Goal: Information Seeking & Learning: Learn about a topic

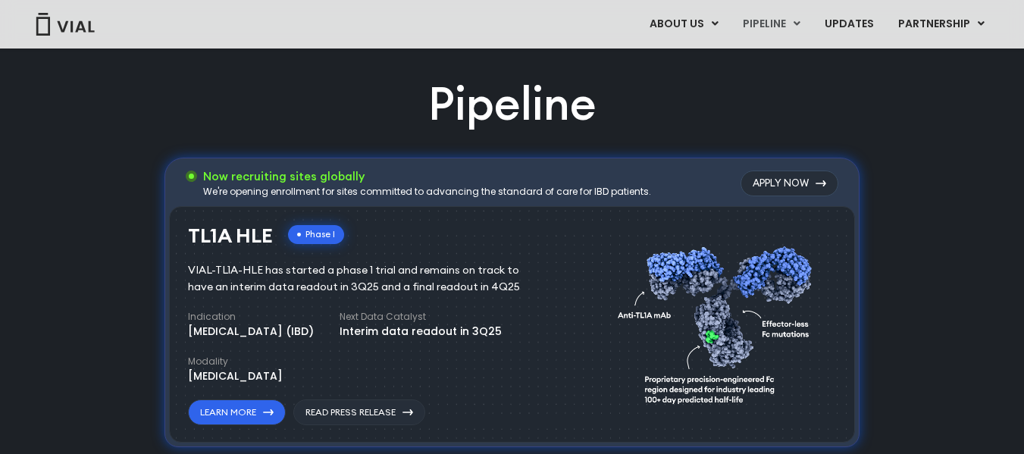
scroll to position [922, 0]
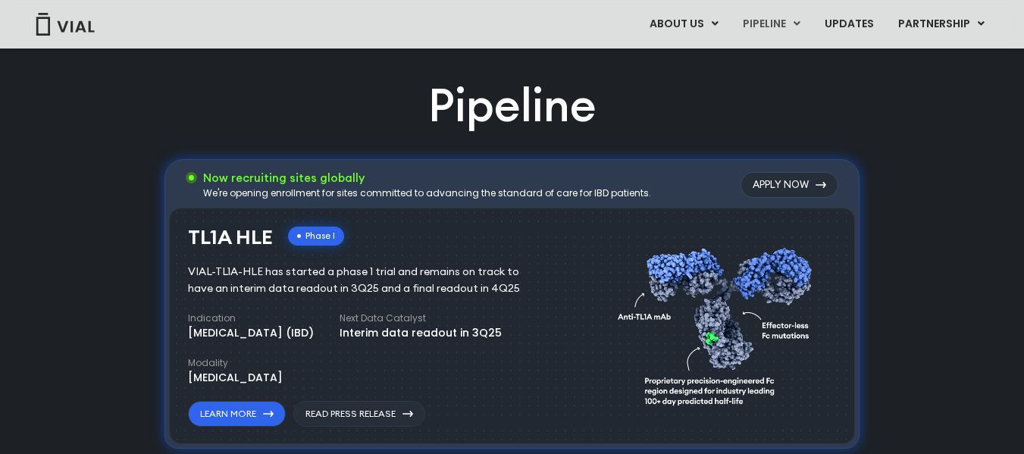
click at [469, 192] on div "We're opening enrollment for sites committed to advancing the standard of care …" at bounding box center [427, 194] width 448 height 14
click at [432, 237] on div "TL1A HLE Phase I VIAL-TL1A-HLE has started a phase 1 trial and remains on track…" at bounding box center [371, 327] width 367 height 201
click at [343, 415] on link "Read Press Release" at bounding box center [359, 414] width 132 height 26
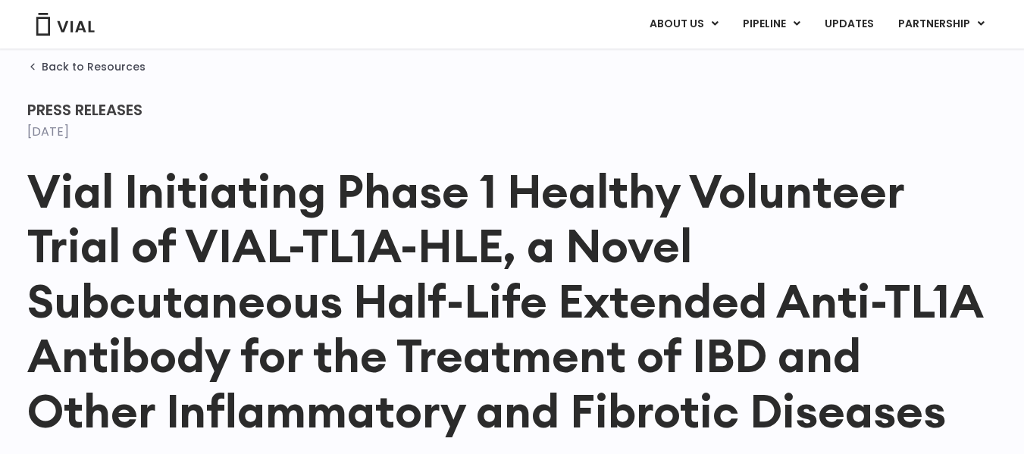
scroll to position [43, 0]
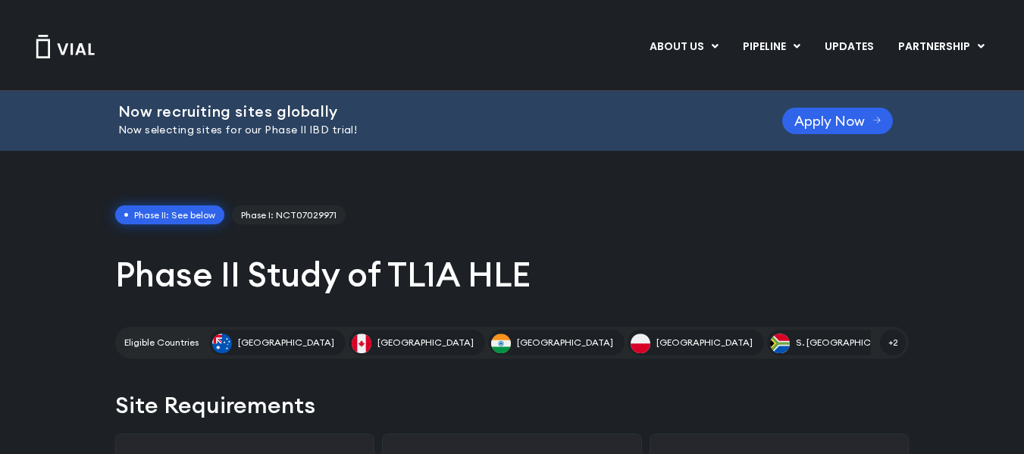
click at [161, 222] on span "Phase II: See below" at bounding box center [169, 215] width 109 height 20
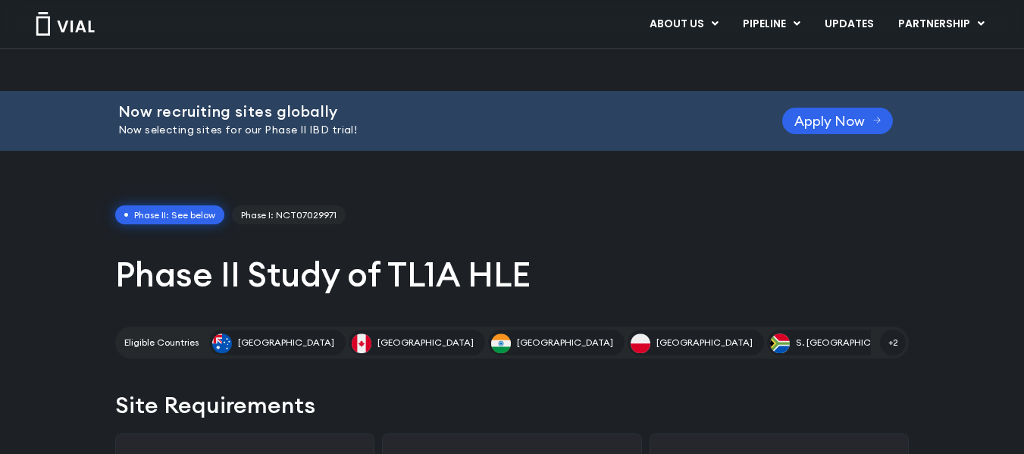
scroll to position [42, 0]
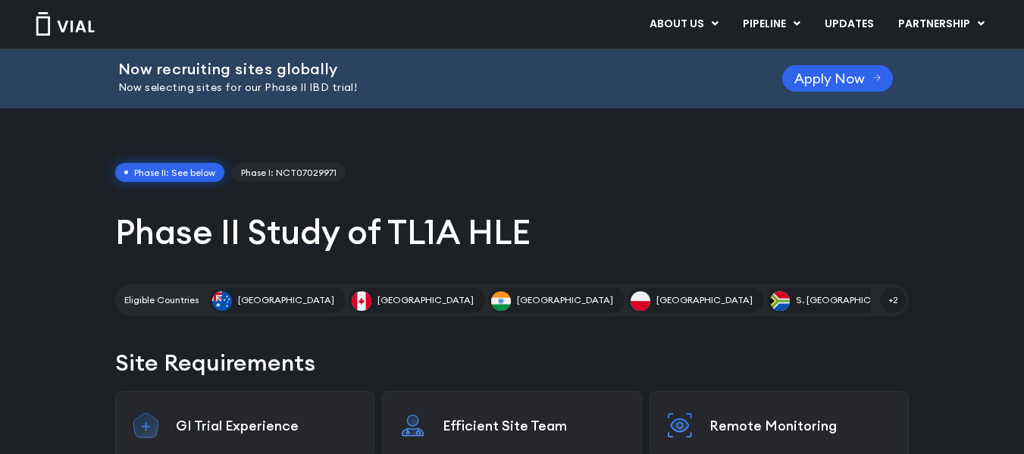
click at [287, 250] on h1 "Phase II Study of TL1A HLE" at bounding box center [512, 232] width 794 height 44
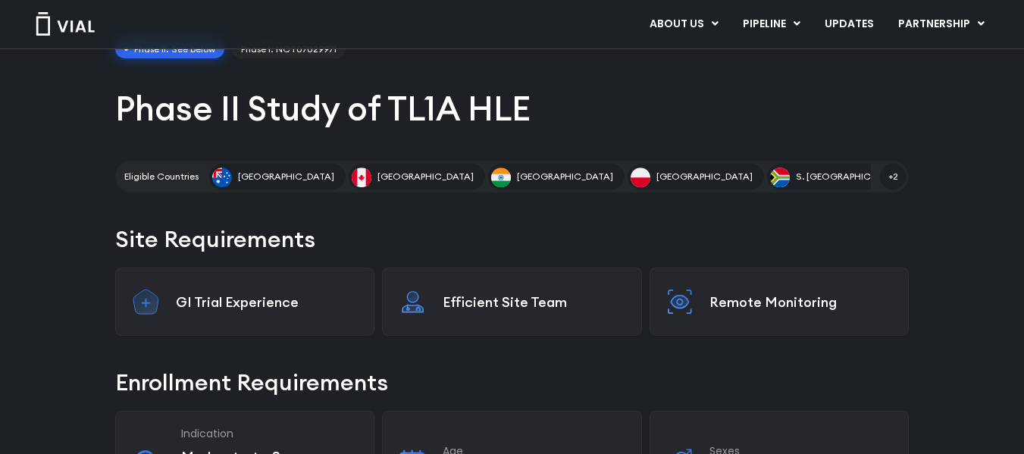
scroll to position [167, 0]
click at [240, 243] on h2 "Site Requirements" at bounding box center [512, 238] width 794 height 33
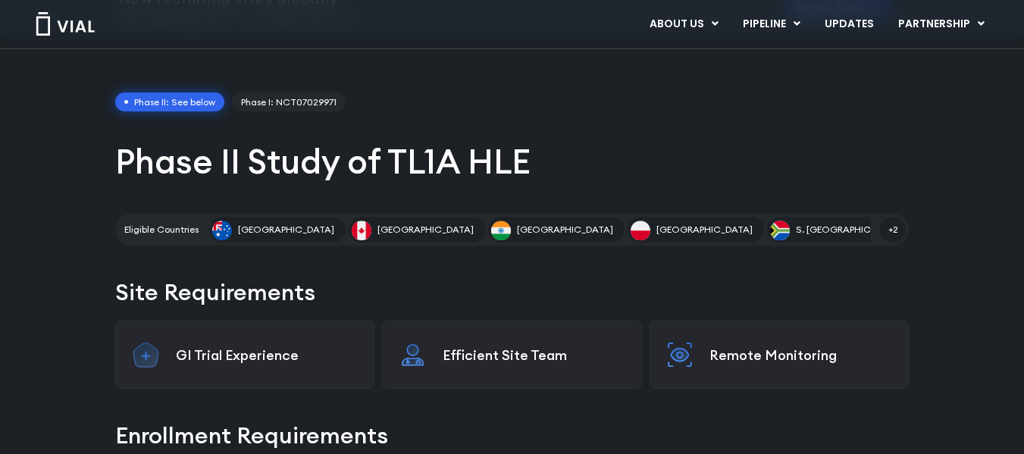
scroll to position [112, 0]
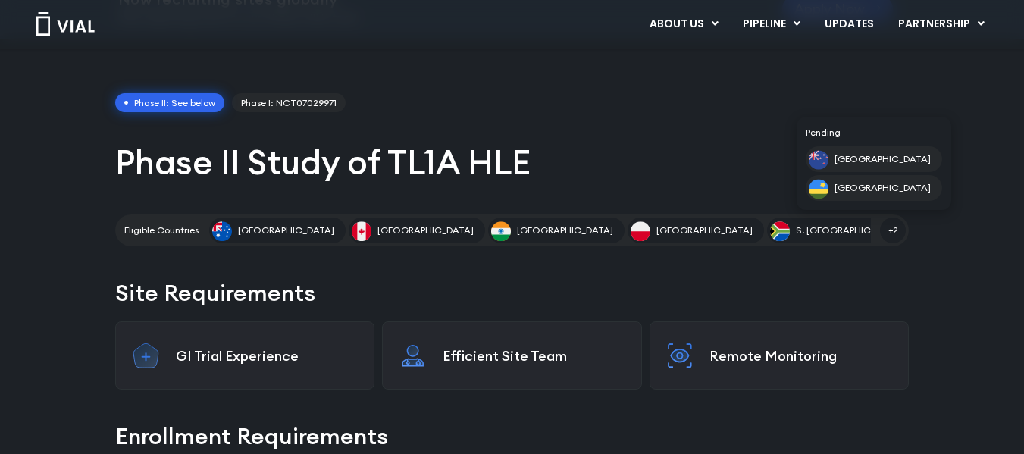
click at [897, 236] on span "+2" at bounding box center [893, 231] width 26 height 26
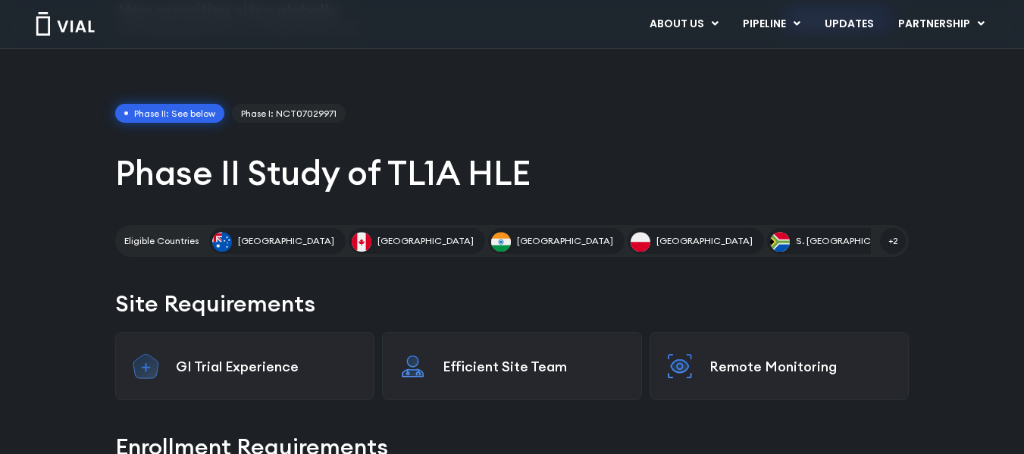
scroll to position [0, 0]
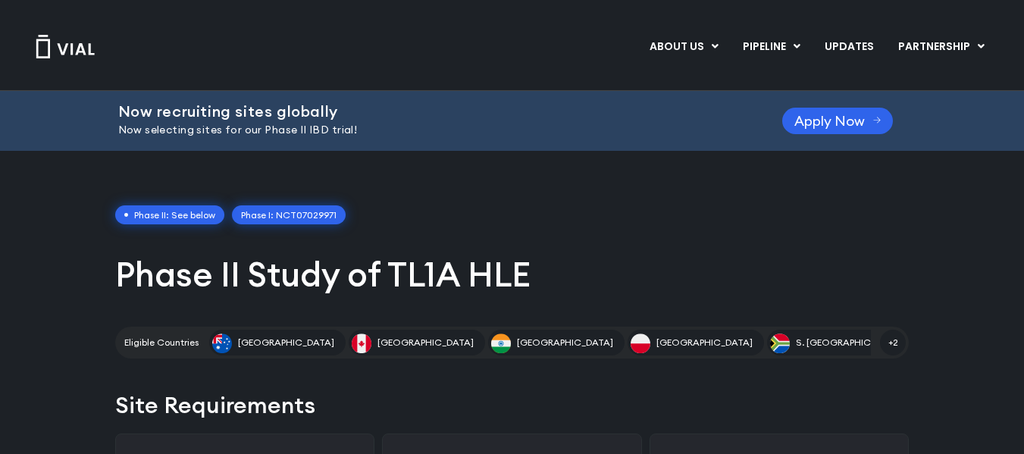
click at [318, 221] on link "Phase I: NCT07029971" at bounding box center [289, 215] width 114 height 20
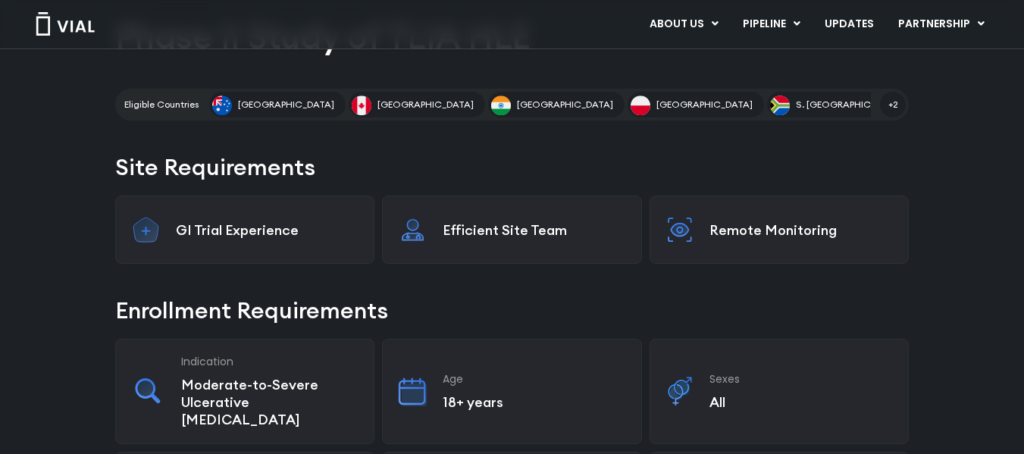
scroll to position [239, 0]
click at [259, 222] on p "GI Trial Experience" at bounding box center [267, 229] width 183 height 17
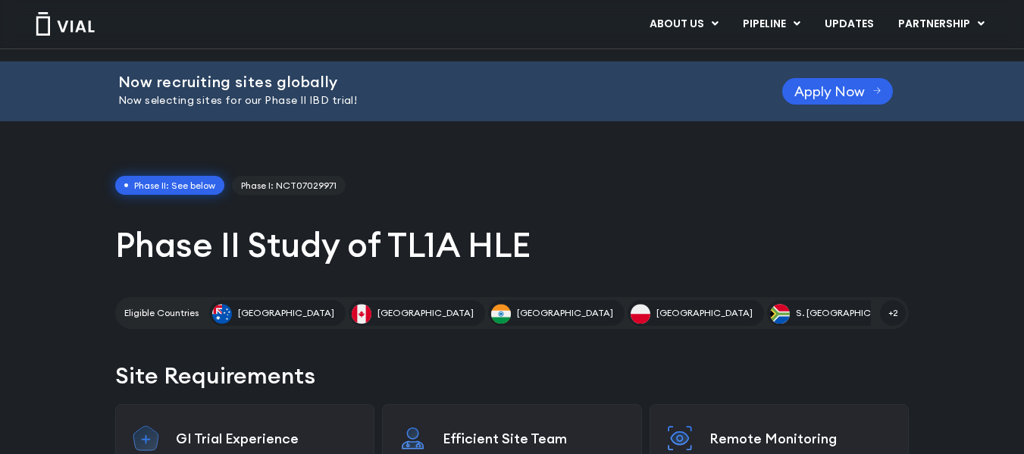
scroll to position [0, 0]
